Goal: Book appointment/travel/reservation

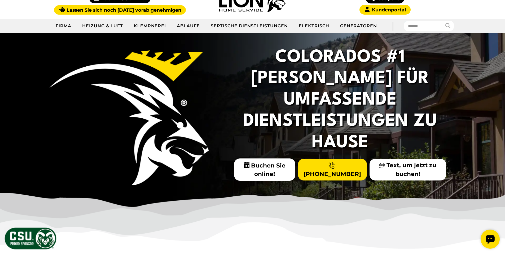
scroll to position [75, 0]
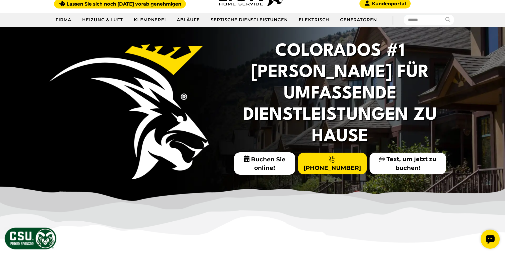
drag, startPoint x: 67, startPoint y: 167, endPoint x: 73, endPoint y: 190, distance: 24.2
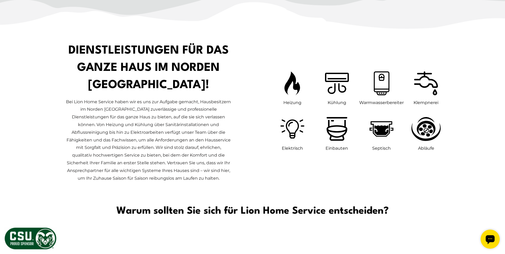
scroll to position [315, 0]
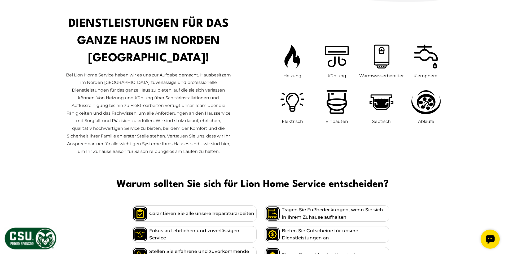
drag, startPoint x: 50, startPoint y: 189, endPoint x: 57, endPoint y: 202, distance: 14.7
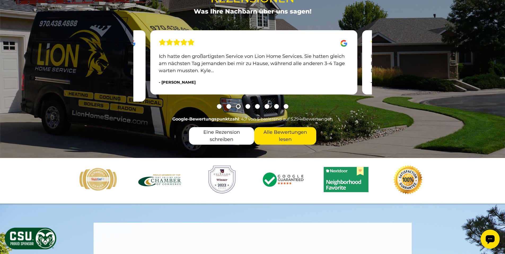
scroll to position [729, 0]
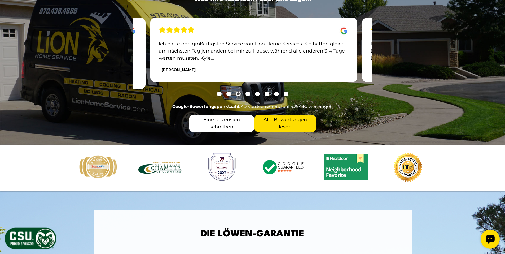
drag, startPoint x: 81, startPoint y: 218, endPoint x: 81, endPoint y: 226, distance: 8.5
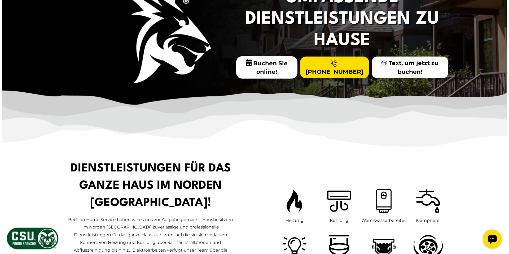
scroll to position [0, 0]
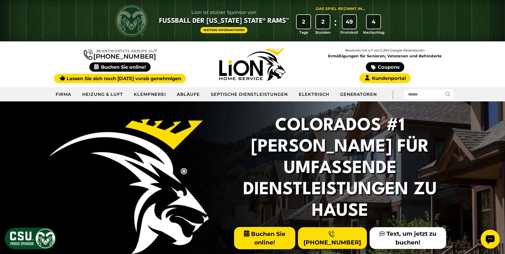
click at [259, 230] on font "Buchen Sie online!" at bounding box center [268, 238] width 34 height 16
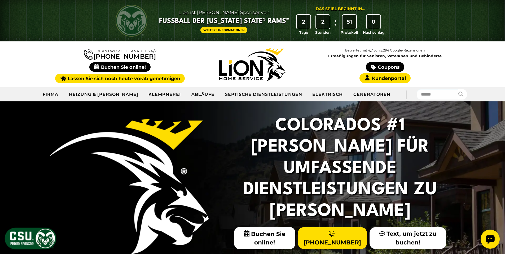
drag, startPoint x: 0, startPoint y: 0, endPoint x: 223, endPoint y: 28, distance: 225.1
click at [223, 28] on link "Weitere Informationen" at bounding box center [224, 30] width 47 height 6
